Goal: Transaction & Acquisition: Purchase product/service

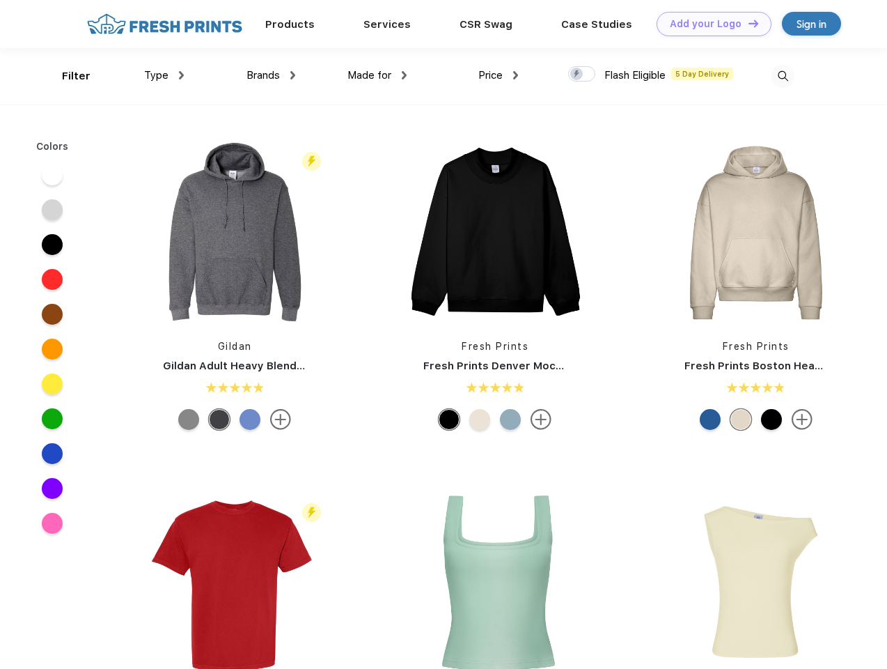
click at [709, 24] on link "Add your Logo Design Tool" at bounding box center [714, 24] width 115 height 24
click at [0, 0] on div "Design Tool" at bounding box center [0, 0] width 0 height 0
click at [747, 23] on link "Add your Logo Design Tool" at bounding box center [714, 24] width 115 height 24
click at [67, 76] on div "Filter" at bounding box center [76, 76] width 29 height 16
click at [164, 75] on span "Type" at bounding box center [156, 75] width 24 height 13
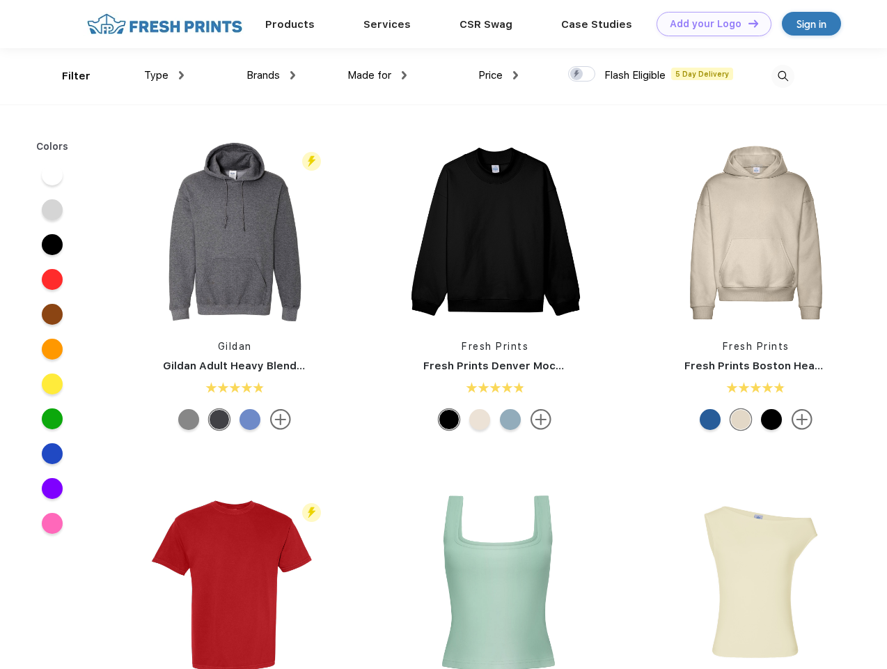
click at [271, 75] on span "Brands" at bounding box center [263, 75] width 33 height 13
click at [378, 75] on span "Made for" at bounding box center [370, 75] width 44 height 13
click at [499, 75] on span "Price" at bounding box center [491, 75] width 24 height 13
click at [582, 75] on div at bounding box center [581, 73] width 27 height 15
click at [577, 75] on input "checkbox" at bounding box center [572, 69] width 9 height 9
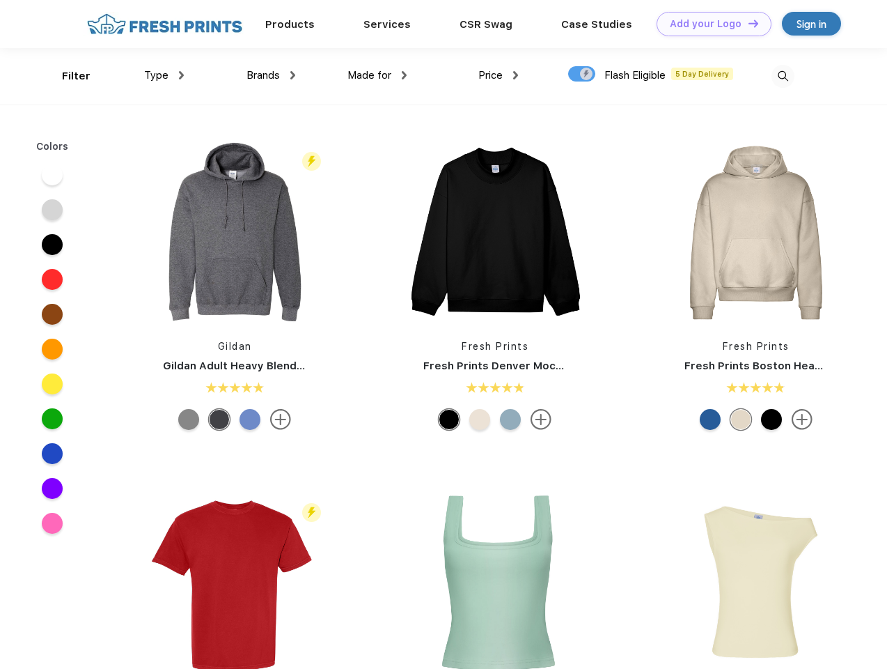
click at [783, 76] on img at bounding box center [783, 76] width 23 height 23
